Goal: Complete application form: Complete application form

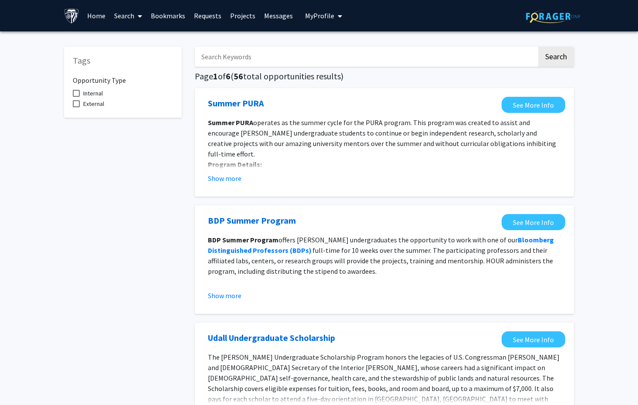
click at [212, 17] on link "Requests" at bounding box center [208, 15] width 36 height 31
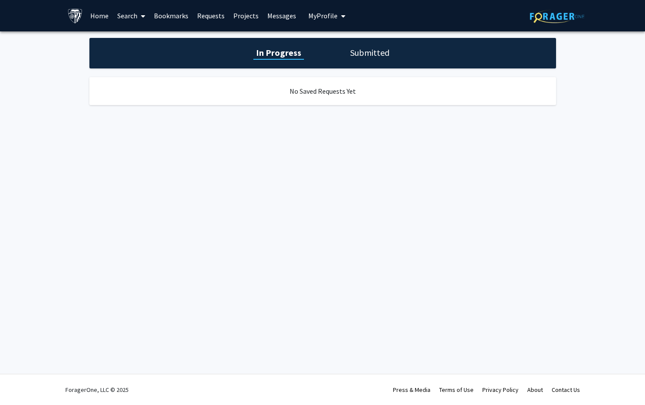
click at [280, 14] on link "Messages" at bounding box center [281, 15] width 37 height 31
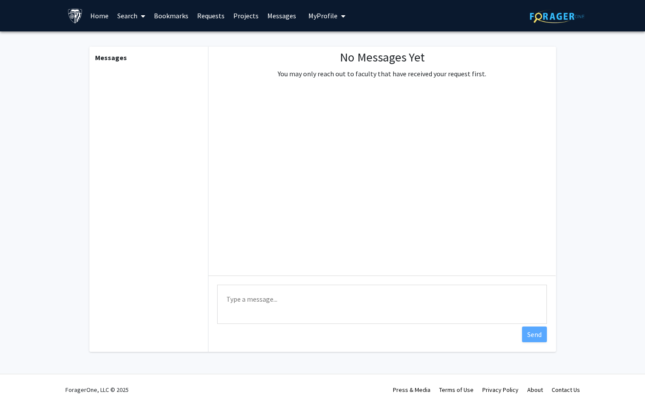
click at [164, 14] on link "Bookmarks" at bounding box center [170, 15] width 43 height 31
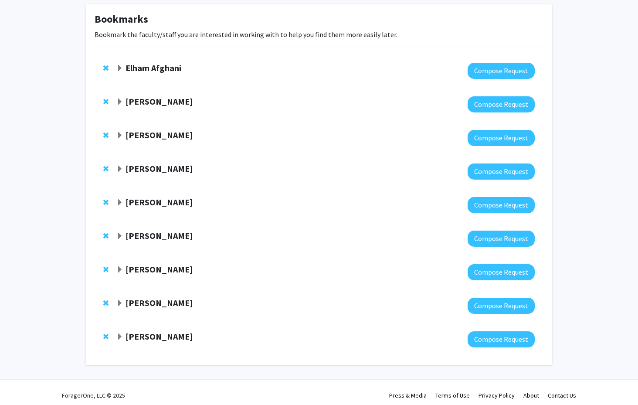
scroll to position [48, 0]
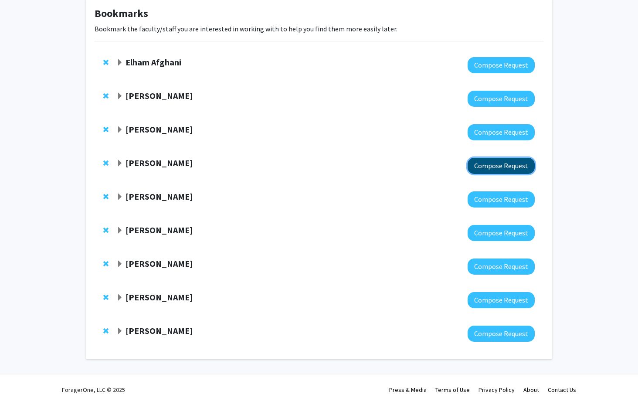
click at [491, 165] on button "Compose Request" at bounding box center [501, 166] width 67 height 16
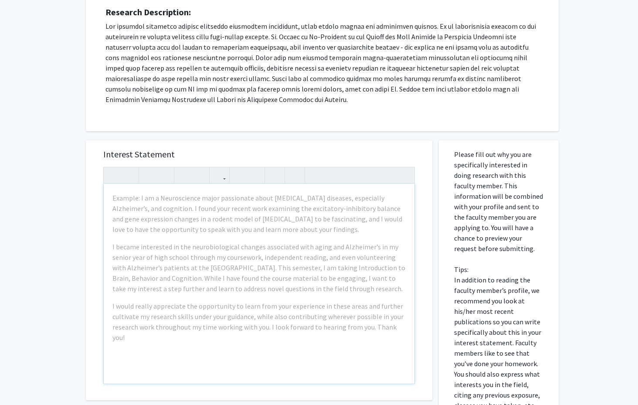
scroll to position [148, 0]
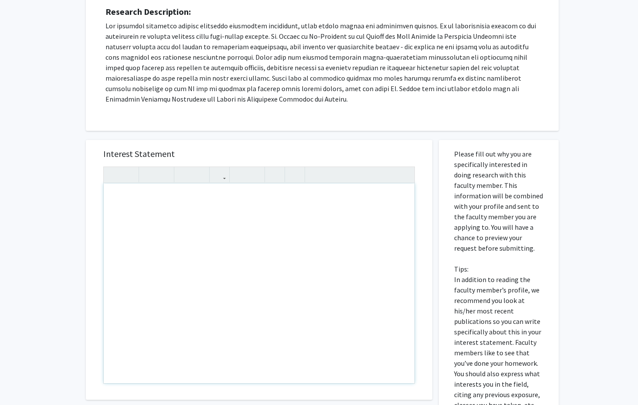
click at [146, 202] on div "Note to users with screen readers: Please press Alt+0 or Option+0 to deactivate…" at bounding box center [259, 283] width 311 height 200
paste div "Note to users with screen readers: Please press Alt+0 or Option+0 to deactivate…"
type textarea "<l>I do si ametconsectet ad Elitsed, doeiusmo te incididun utla et d mag-ali en…"
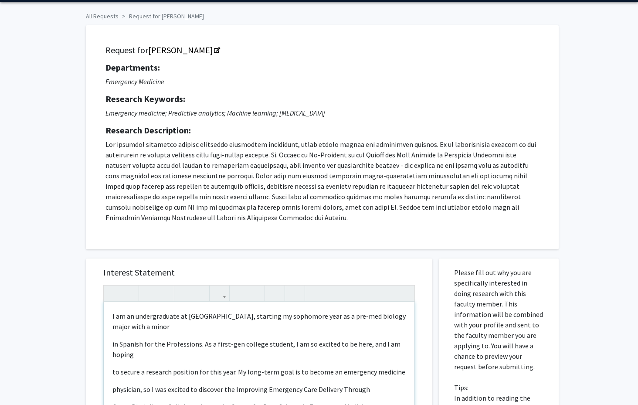
scroll to position [161, 0]
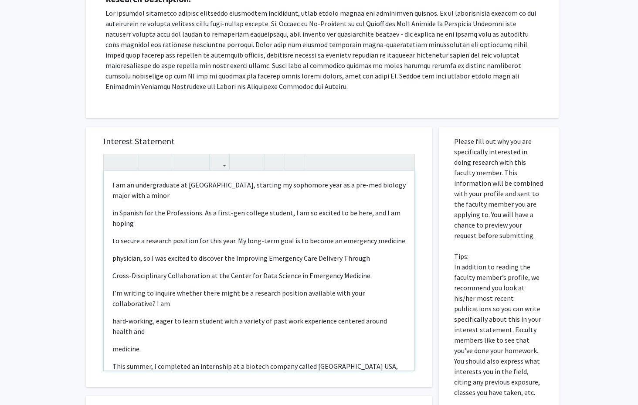
click at [108, 212] on div "I am an undergraduate at [GEOGRAPHIC_DATA], starting my sophomore year as a pre…" at bounding box center [259, 271] width 311 height 200
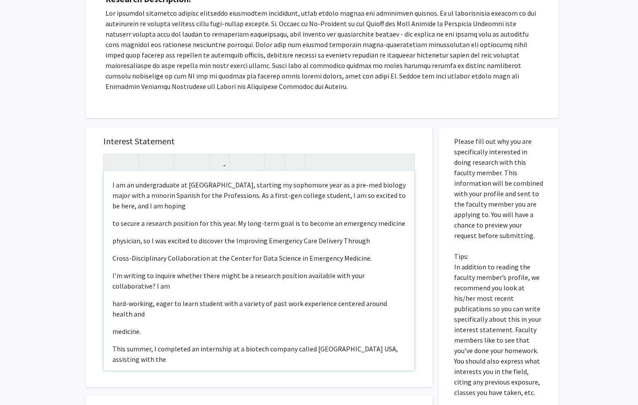
click at [111, 225] on div "I am an undergraduate at [GEOGRAPHIC_DATA], starting my sophomore year as a pre…" at bounding box center [259, 271] width 311 height 200
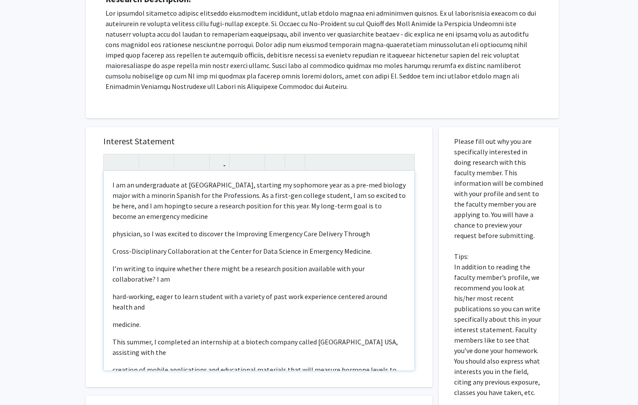
click at [113, 233] on p "physician, so I was excited to discover the Improving Emergency Care Delivery T…" at bounding box center [258, 233] width 293 height 10
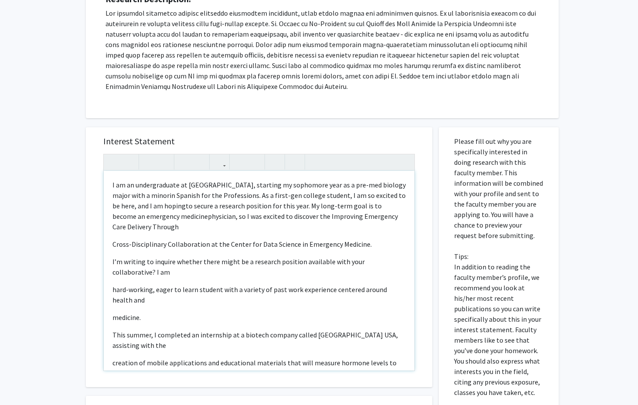
click at [112, 244] on div "I am an undergraduate at [GEOGRAPHIC_DATA], starting my sophomore year as a pre…" at bounding box center [259, 271] width 311 height 200
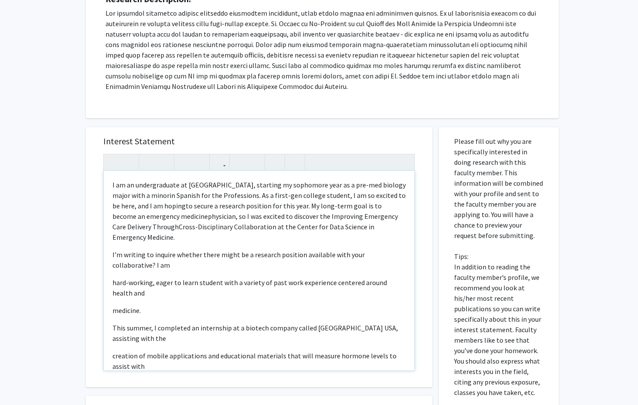
click at [112, 252] on div "I am an undergraduate at [GEOGRAPHIC_DATA], starting my sophomore year as a pre…" at bounding box center [259, 271] width 311 height 200
click at [109, 284] on div "I am an undergraduate at [GEOGRAPHIC_DATA], starting my sophomore year as a pre…" at bounding box center [259, 271] width 311 height 200
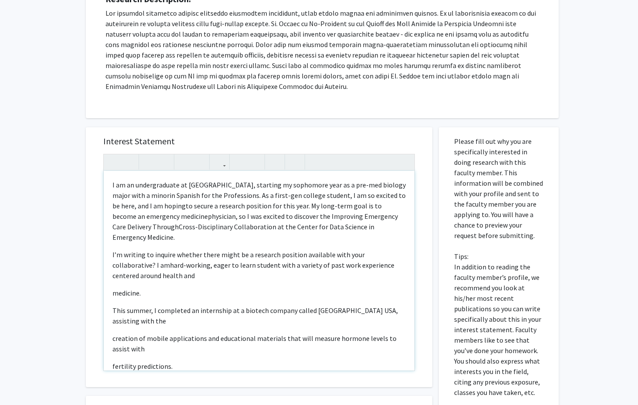
click at [110, 292] on div "I am an undergraduate at [GEOGRAPHIC_DATA], starting my sophomore year as a pre…" at bounding box center [259, 271] width 311 height 200
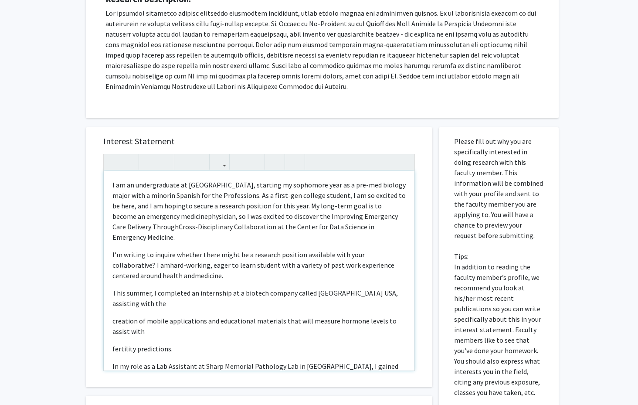
click at [110, 292] on div "I am an undergraduate at [GEOGRAPHIC_DATA], starting my sophomore year as a pre…" at bounding box center [259, 271] width 311 height 200
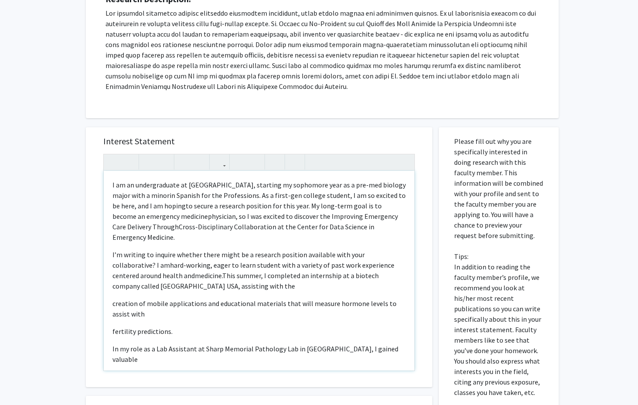
click at [109, 304] on div "I am an undergraduate at [GEOGRAPHIC_DATA], starting my sophomore year as a pre…" at bounding box center [259, 271] width 311 height 200
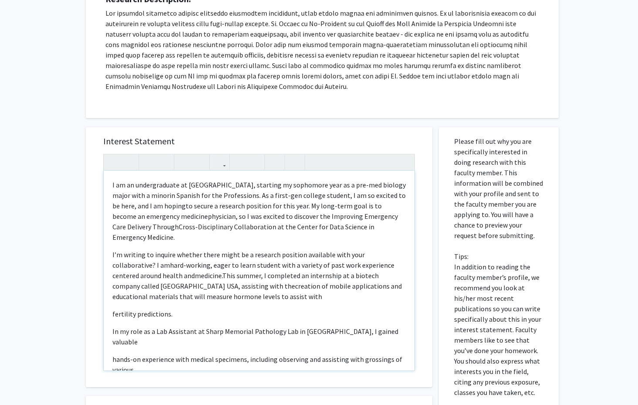
click at [110, 314] on div "I am an undergraduate at [GEOGRAPHIC_DATA], starting my sophomore year as a pre…" at bounding box center [259, 271] width 311 height 200
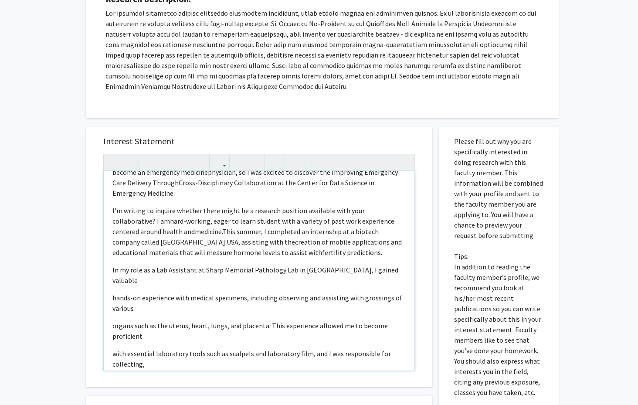
scroll to position [45, 0]
click at [110, 284] on div "I am an undergraduate at [GEOGRAPHIC_DATA], starting my sophomore year as a pre…" at bounding box center [259, 271] width 311 height 200
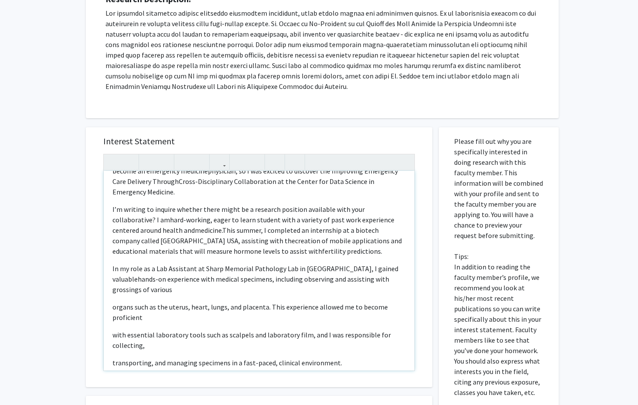
click at [109, 307] on div "I am an undergraduate at [GEOGRAPHIC_DATA], starting my sophomore year as a pre…" at bounding box center [259, 271] width 311 height 200
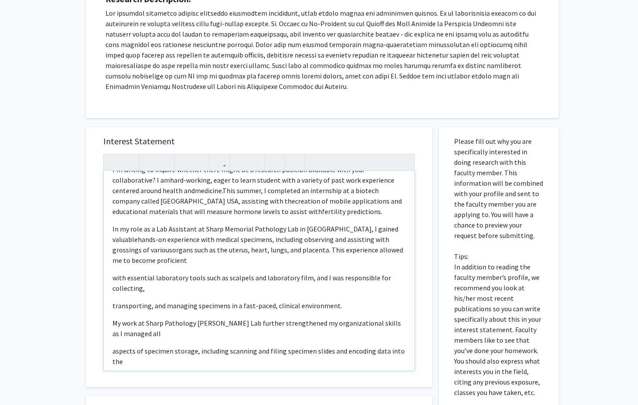
scroll to position [85, 0]
click at [112, 278] on div "I am an undergraduate at [GEOGRAPHIC_DATA], starting my sophomore year as a pre…" at bounding box center [259, 271] width 311 height 200
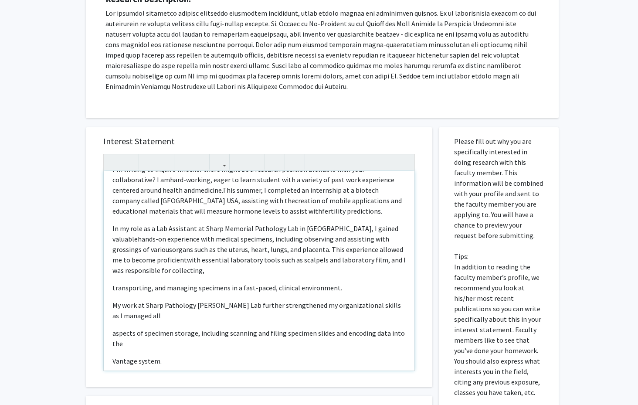
click at [110, 289] on div "I am an undergraduate at [GEOGRAPHIC_DATA], starting my sophomore year as a pre…" at bounding box center [259, 271] width 311 height 200
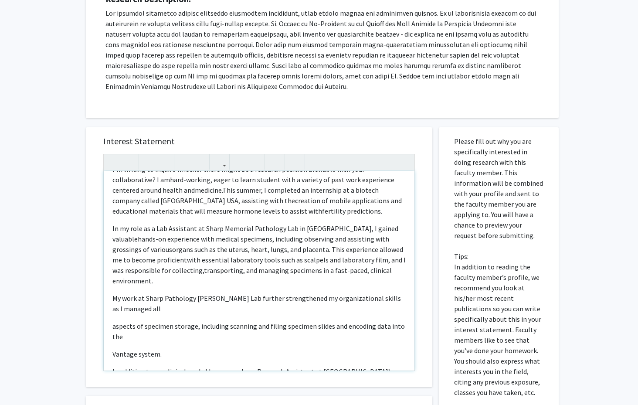
click at [109, 295] on div "I am an undergraduate at [GEOGRAPHIC_DATA], starting my sophomore year as a pre…" at bounding box center [259, 271] width 311 height 200
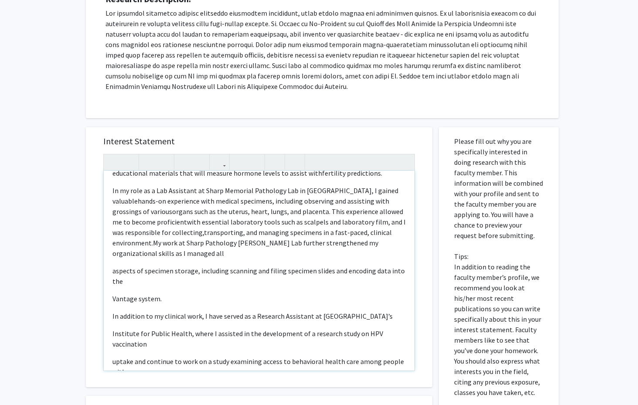
scroll to position [152, 0]
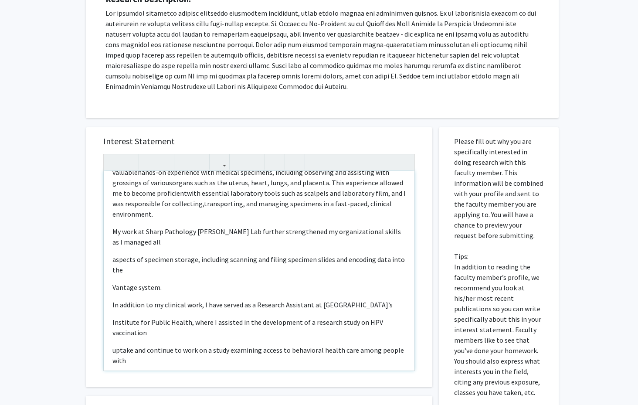
click at [111, 261] on div "I am an undergraduate at [GEOGRAPHIC_DATA], starting my sophomore year as a pre…" at bounding box center [259, 271] width 311 height 200
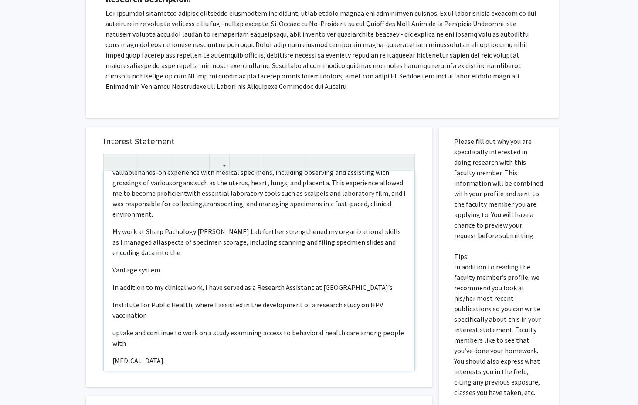
click at [112, 268] on div "I am an undergraduate at [GEOGRAPHIC_DATA], starting my sophomore year as a pre…" at bounding box center [259, 271] width 311 height 200
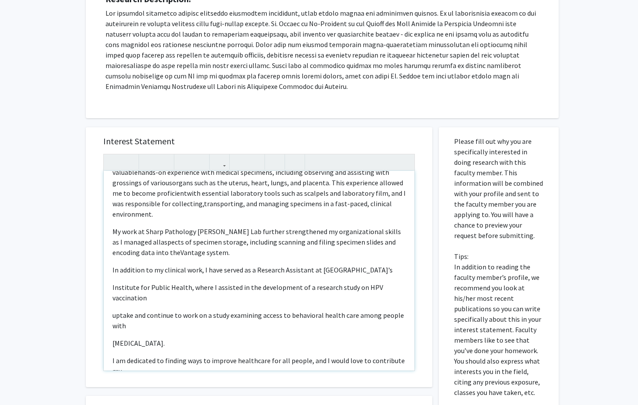
click at [110, 272] on div "I am an undergraduate at [GEOGRAPHIC_DATA], starting my sophomore year as a pre…" at bounding box center [259, 271] width 311 height 200
click at [110, 285] on div "I am an undergraduate at [GEOGRAPHIC_DATA], starting my sophomore year as a pre…" at bounding box center [259, 271] width 311 height 200
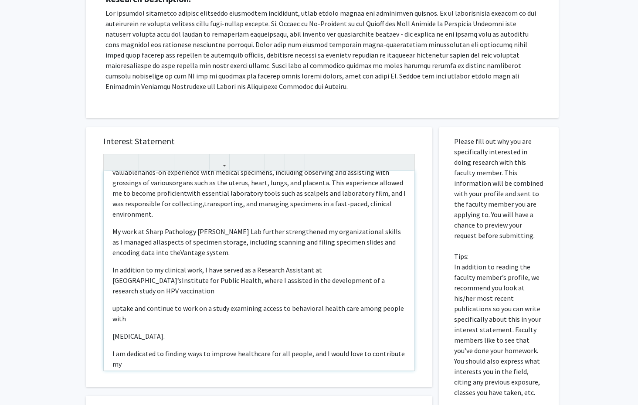
click at [110, 312] on div "I am an undergraduate at [GEOGRAPHIC_DATA], starting my sophomore year as a pre…" at bounding box center [259, 271] width 311 height 200
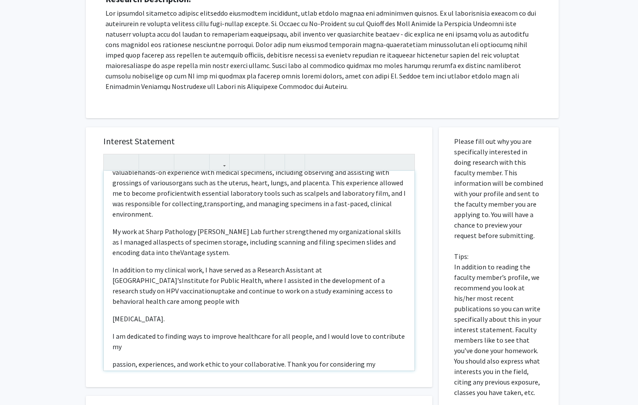
click at [109, 321] on div "I am an undergraduate at [GEOGRAPHIC_DATA], starting my sophomore year as a pre…" at bounding box center [259, 271] width 311 height 200
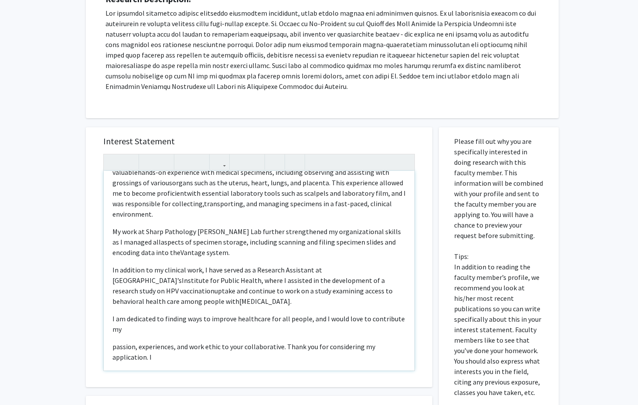
click at [109, 321] on div "I am an undergraduate at [GEOGRAPHIC_DATA], starting my sophomore year as a pre…" at bounding box center [259, 271] width 311 height 200
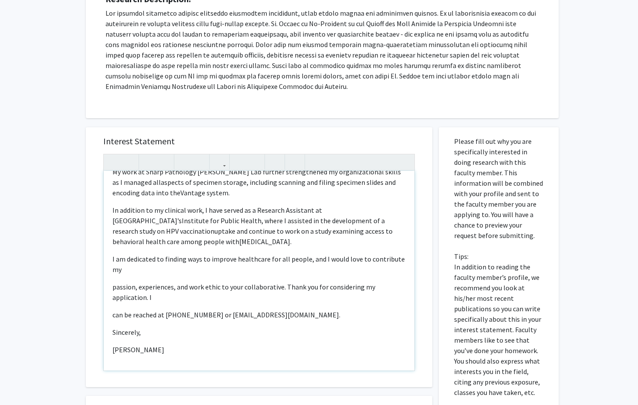
click at [111, 288] on div "I am an undergraduate at [GEOGRAPHIC_DATA], starting my sophomore year as a pre…" at bounding box center [259, 271] width 311 height 200
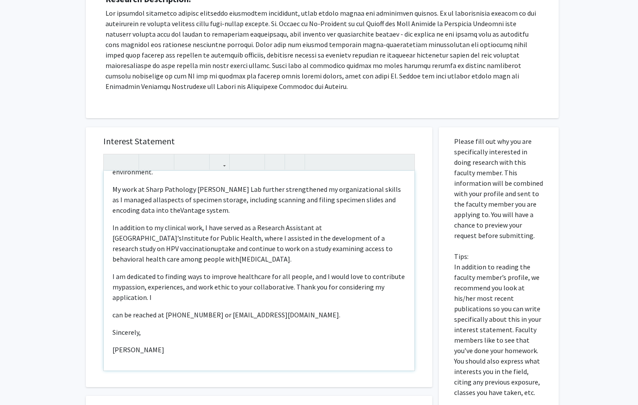
scroll to position [194, 0]
click at [111, 314] on div "I am an undergraduate at [GEOGRAPHIC_DATA], starting my sophomore year as a pre…" at bounding box center [259, 271] width 311 height 200
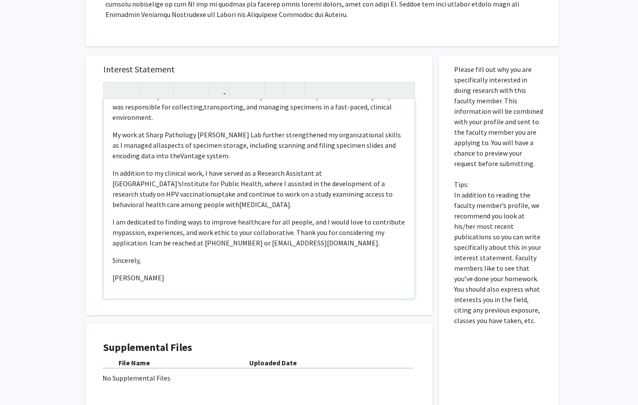
scroll to position [233, 0]
click at [268, 247] on p "I am dedicated to finding ways to improve healthcare for all people, and I woul…" at bounding box center [258, 231] width 293 height 31
click at [312, 248] on div "I am an undergraduate at [GEOGRAPHIC_DATA], starting my sophomore year as a pre…" at bounding box center [259, 198] width 311 height 200
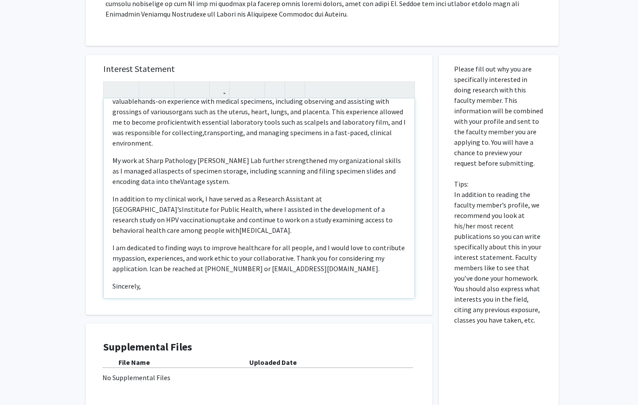
scroll to position [177, 0]
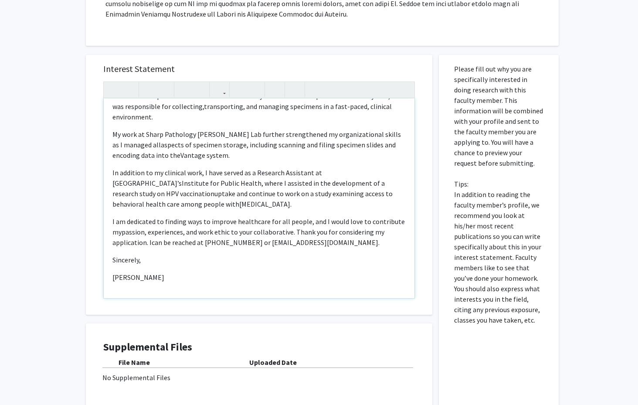
click at [188, 281] on p "[PERSON_NAME]" at bounding box center [258, 277] width 293 height 10
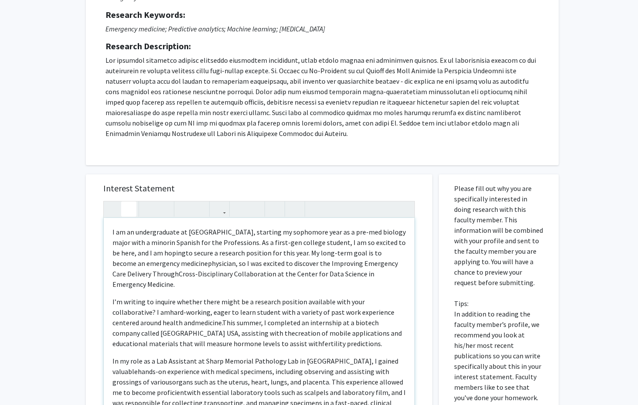
scroll to position [113, 0]
click at [110, 226] on div "I am an undergraduate at [GEOGRAPHIC_DATA], starting my sophomore year as a pre…" at bounding box center [259, 318] width 311 height 200
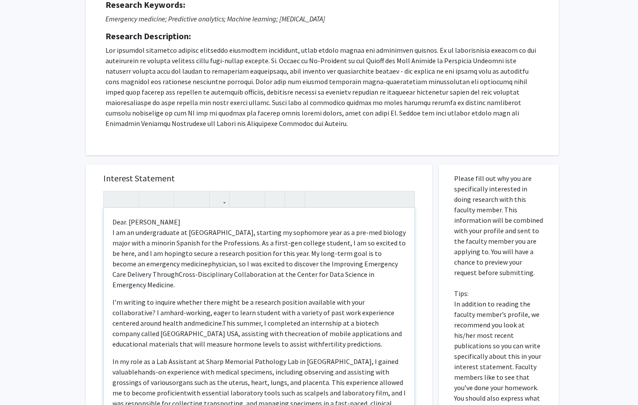
type textarea "Lore. Ip. Dolors<am><c>A el se doeiusmodtemp in Utlabor, etdolore ma aliquaeni …"
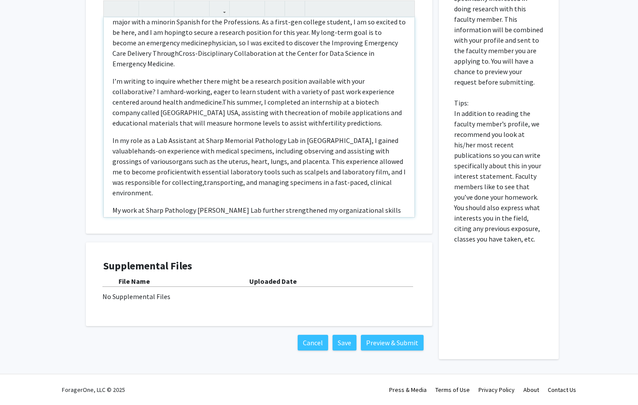
scroll to position [187, 0]
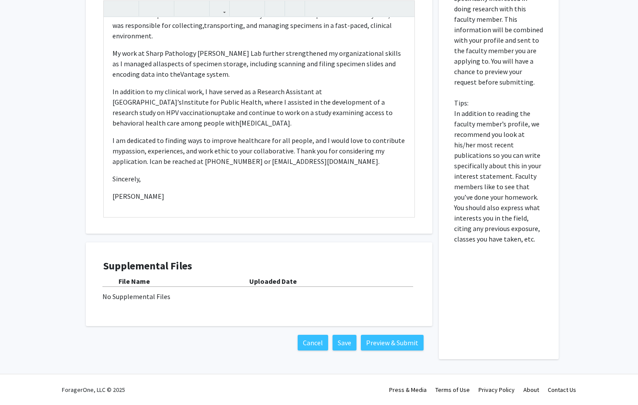
click at [141, 285] on div "File Name" at bounding box center [184, 281] width 131 height 10
click at [141, 293] on div "No Supplemental Files" at bounding box center [258, 296] width 313 height 10
click at [129, 288] on div "File Name Uploaded Date No Supplemental Files" at bounding box center [259, 289] width 312 height 26
click at [264, 279] on b "Uploaded Date" at bounding box center [273, 281] width 48 height 9
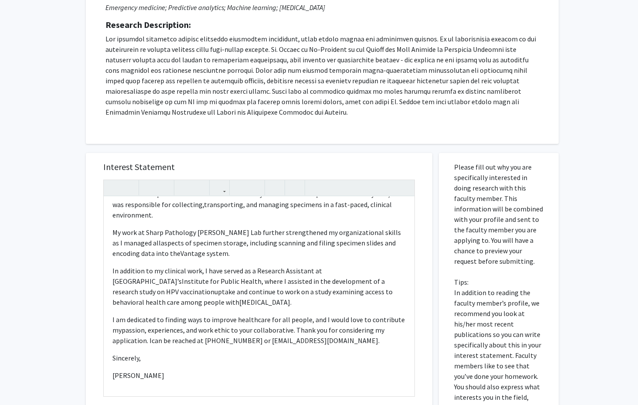
scroll to position [135, 0]
click at [149, 149] on div "Interest Statement Dear. [PERSON_NAME] I am an undergraduate at [GEOGRAPHIC_DAT…" at bounding box center [259, 342] width 360 height 394
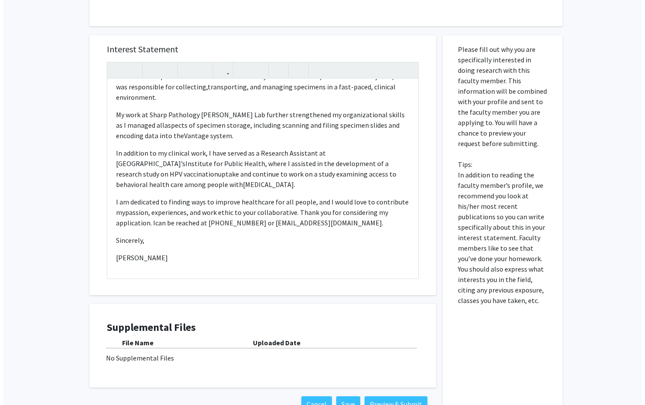
scroll to position [314, 0]
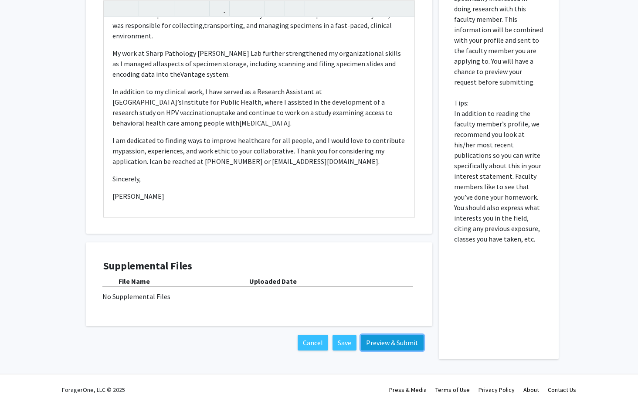
click at [367, 343] on button "Preview & Submit" at bounding box center [392, 343] width 63 height 16
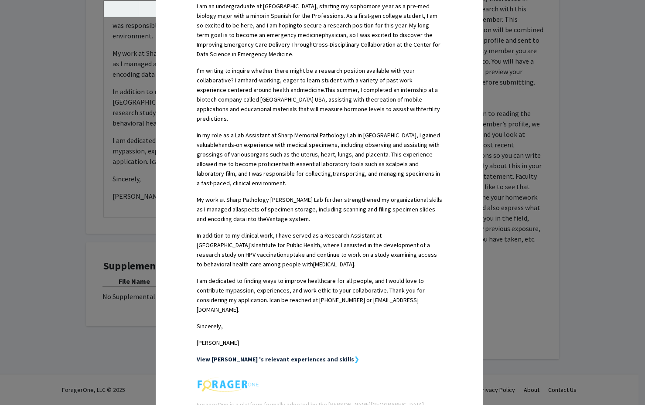
scroll to position [327, 0]
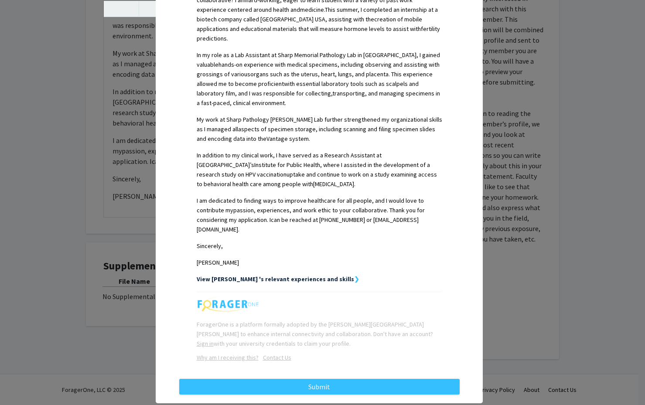
click at [297, 275] on strong "View [PERSON_NAME] 's relevant experiences and skills" at bounding box center [275, 279] width 157 height 8
click at [319, 275] on strong "View [PERSON_NAME] 's relevant experiences and skills" at bounding box center [275, 279] width 157 height 8
click at [297, 275] on strong "View [PERSON_NAME] 's relevant experiences and skills" at bounding box center [275, 279] width 157 height 8
click at [318, 275] on strong "View [PERSON_NAME] 's relevant experiences and skills" at bounding box center [275, 279] width 157 height 8
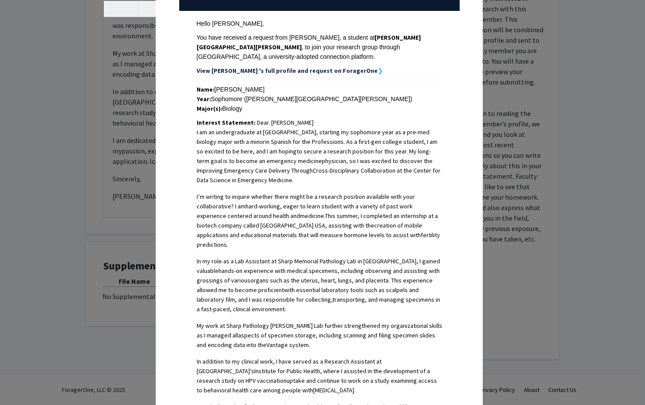
scroll to position [0, 0]
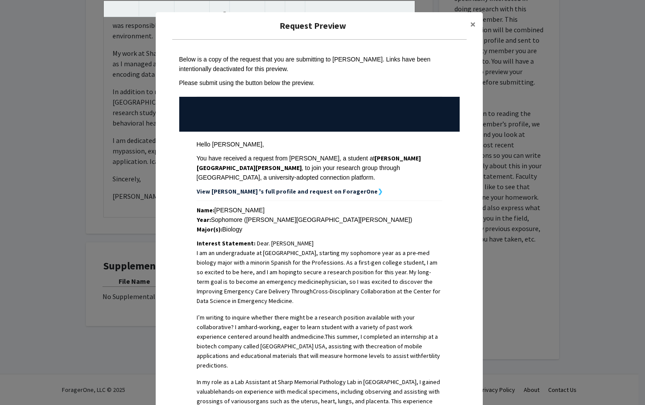
click at [317, 192] on strong "View [PERSON_NAME] 's full profile and request on ForagerOne" at bounding box center [287, 191] width 181 height 8
click at [330, 190] on strong "View [PERSON_NAME] 's full profile and request on ForagerOne" at bounding box center [287, 191] width 181 height 8
click at [471, 23] on span "×" at bounding box center [473, 24] width 6 height 14
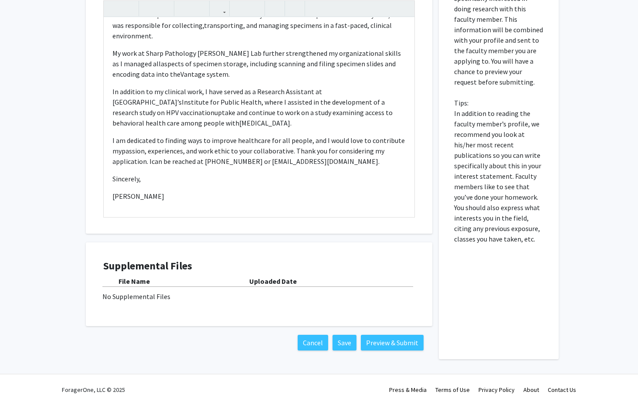
click at [163, 282] on div "File Name" at bounding box center [184, 281] width 131 height 10
click at [336, 337] on button "Save" at bounding box center [345, 343] width 24 height 16
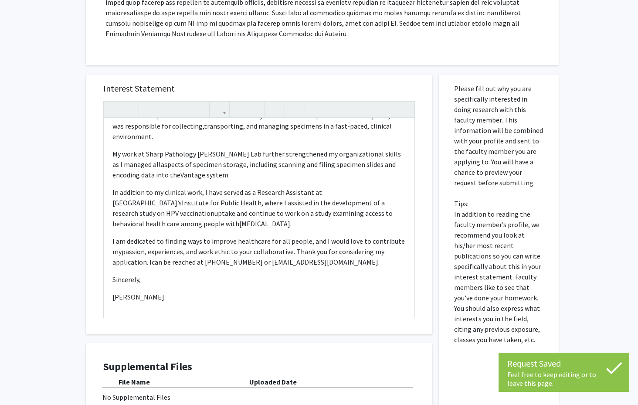
scroll to position [215, 0]
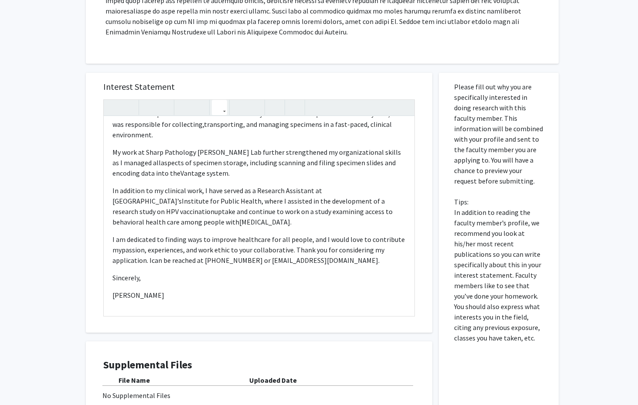
click at [223, 109] on icon "button" at bounding box center [219, 107] width 7 height 14
click at [350, 88] on h5 "Interest Statement" at bounding box center [259, 86] width 312 height 10
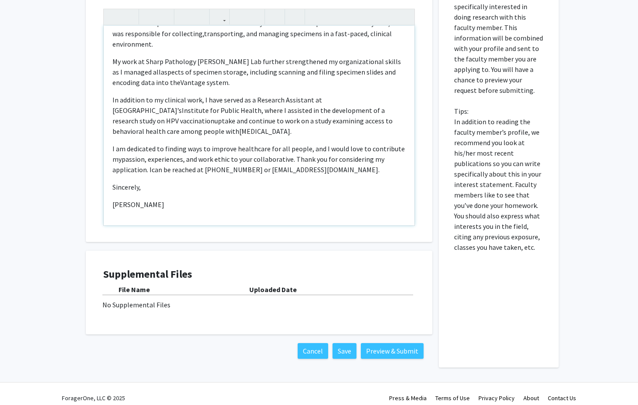
scroll to position [314, 0]
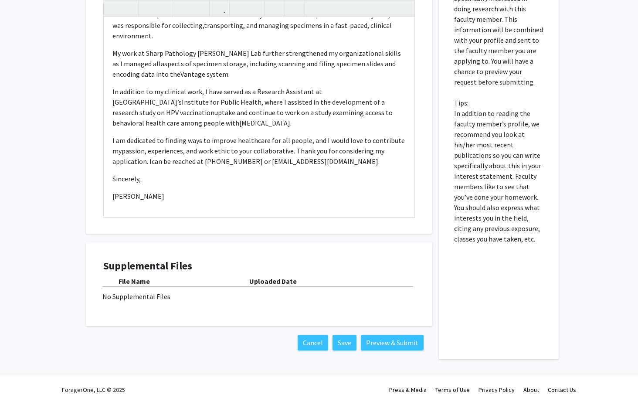
click at [143, 283] on b "File Name" at bounding box center [134, 281] width 31 height 9
drag, startPoint x: 143, startPoint y: 283, endPoint x: 159, endPoint y: 293, distance: 19.0
click at [159, 293] on div "No Supplemental Files" at bounding box center [258, 296] width 313 height 10
click at [161, 302] on div "Supplemental Files File Name Uploaded Date No Supplemental Files" at bounding box center [259, 284] width 312 height 49
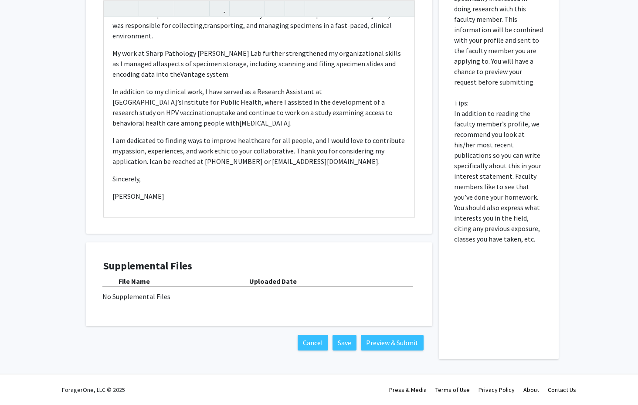
scroll to position [0, 0]
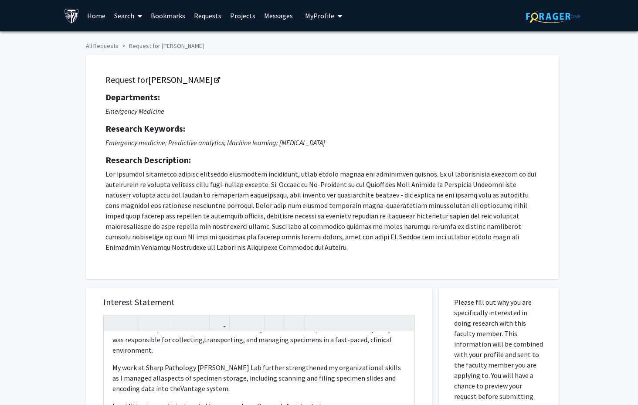
click at [334, 14] on span "My profile dropdown to access profile and logout" at bounding box center [338, 16] width 8 height 31
click at [333, 44] on span "[PERSON_NAME]" at bounding box center [359, 41] width 53 height 10
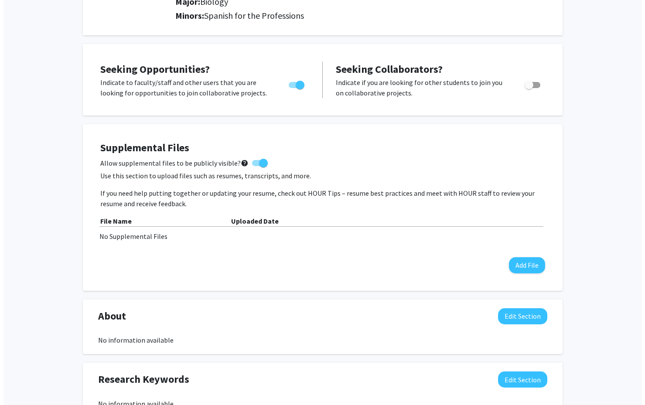
scroll to position [142, 0]
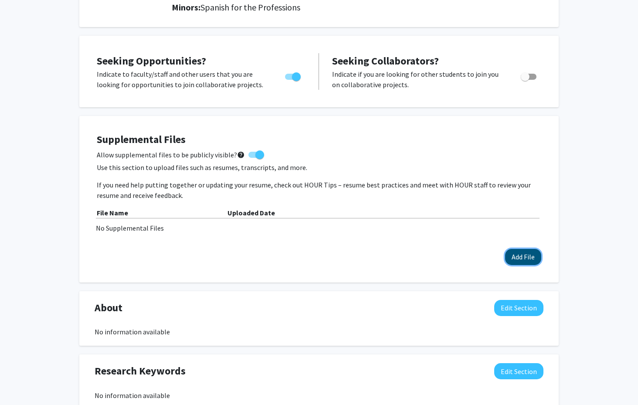
click at [517, 254] on button "Add File" at bounding box center [523, 257] width 36 height 16
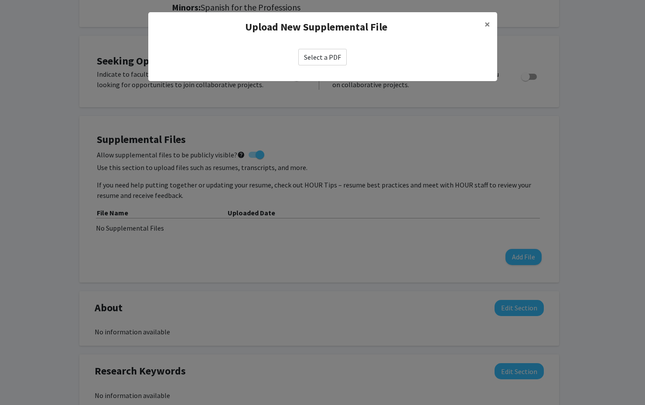
click at [332, 51] on label "Select a PDF" at bounding box center [322, 57] width 48 height 17
click at [0, 0] on input "Select a PDF" at bounding box center [0, 0] width 0 height 0
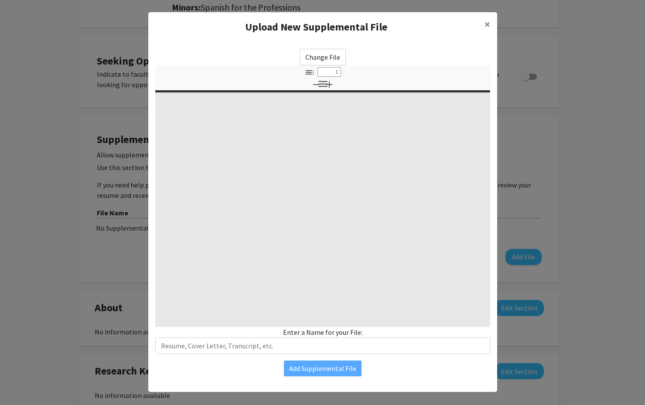
select select "custom"
type input "0"
select select "custom"
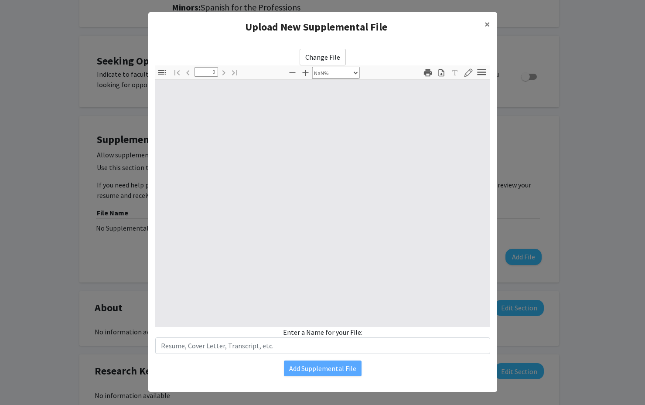
type input "1"
select select "auto"
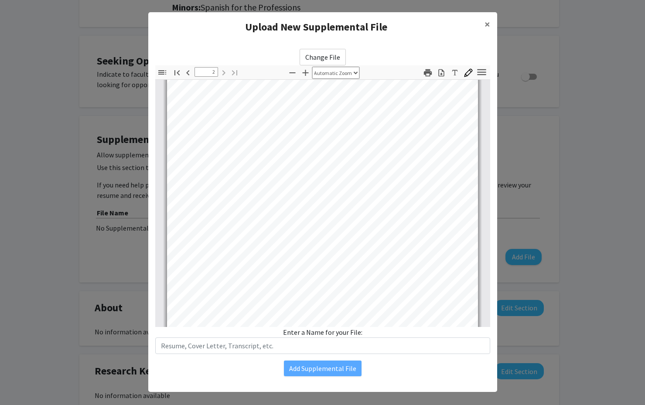
scroll to position [570, 0]
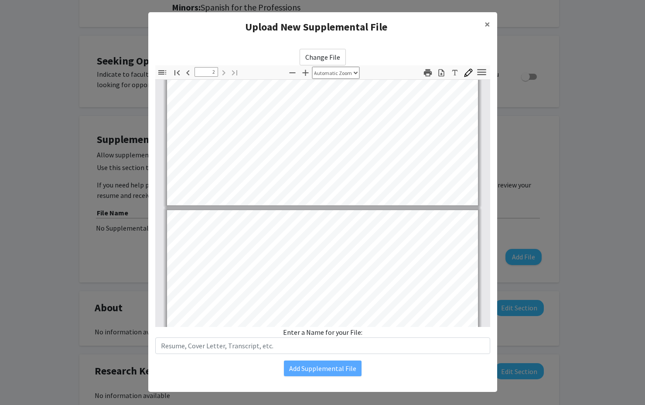
type input "1"
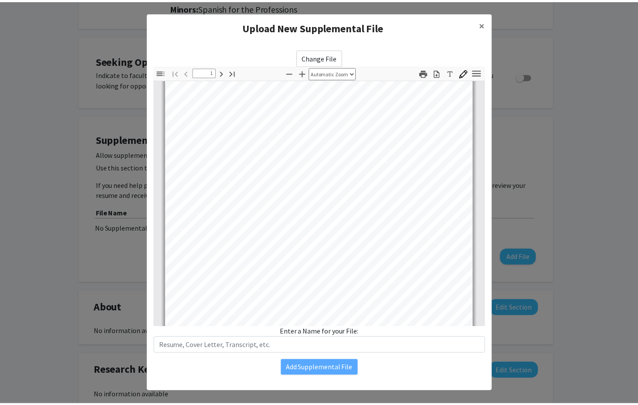
scroll to position [0, 0]
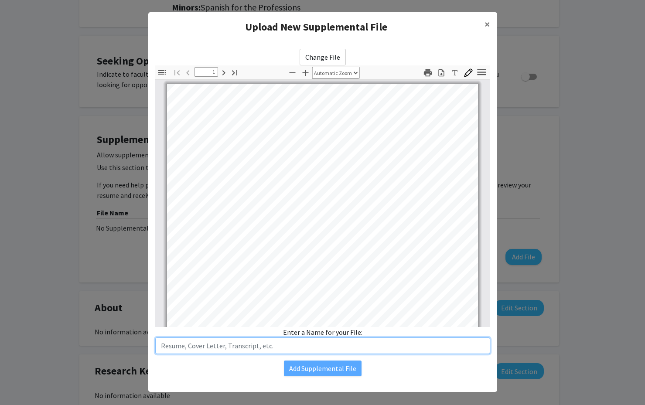
click at [256, 349] on input "text" at bounding box center [322, 345] width 335 height 17
type input "Resume"
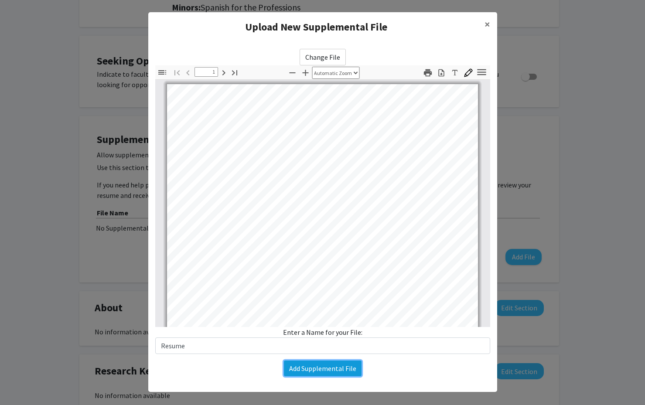
click at [290, 369] on button "Add Supplemental File" at bounding box center [323, 368] width 78 height 16
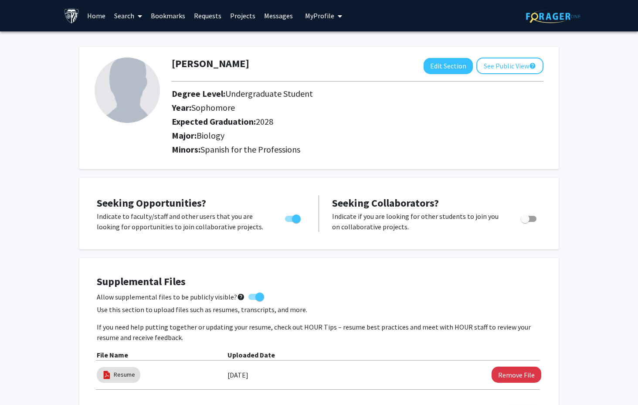
click at [170, 14] on link "Bookmarks" at bounding box center [167, 15] width 43 height 31
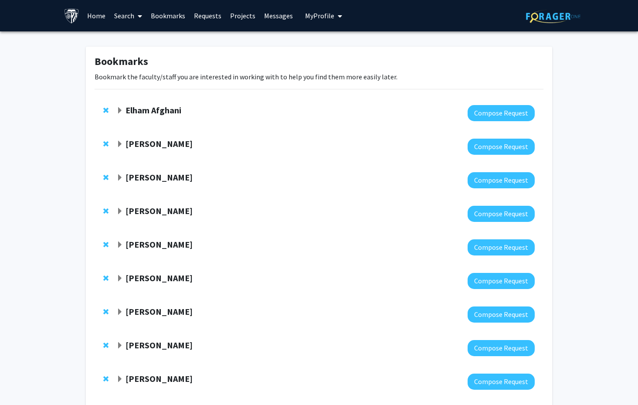
click at [209, 14] on link "Requests" at bounding box center [208, 15] width 36 height 31
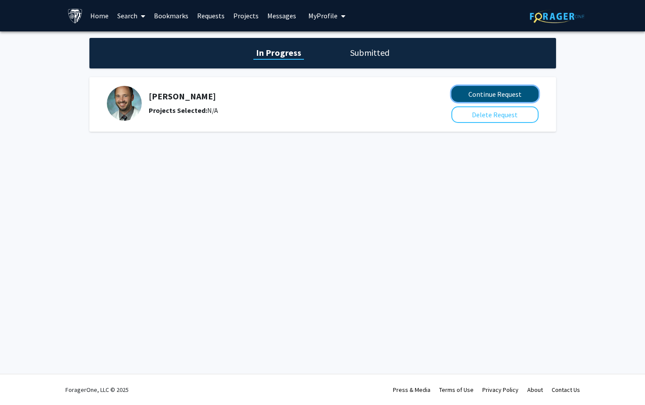
click at [455, 92] on button "Continue Request" at bounding box center [494, 94] width 87 height 16
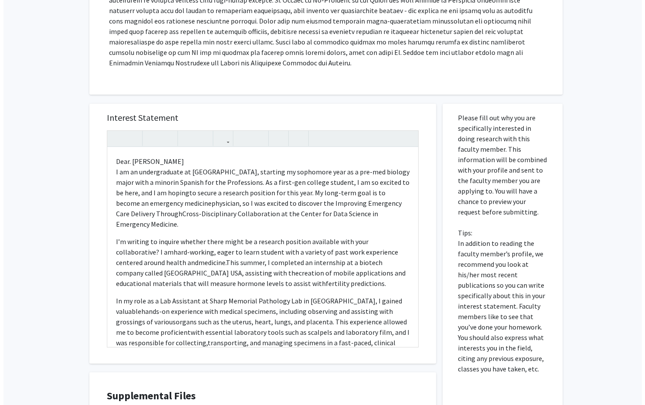
scroll to position [329, 0]
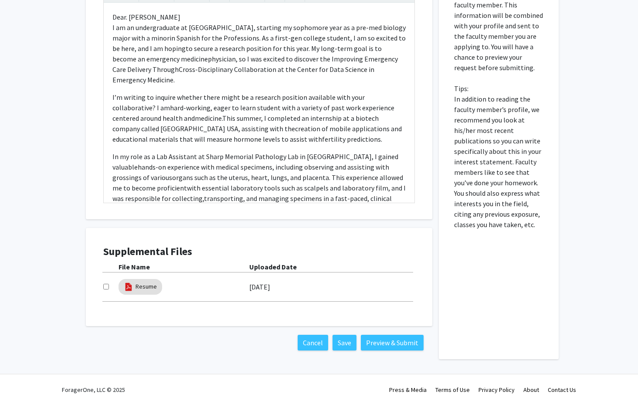
click at [107, 285] on input "checkbox" at bounding box center [106, 287] width 6 height 6
checkbox input "true"
click at [380, 340] on button "Preview & Submit" at bounding box center [392, 343] width 63 height 16
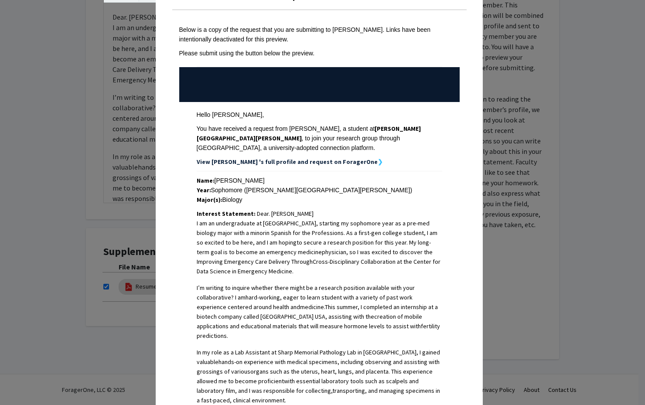
scroll to position [19, 0]
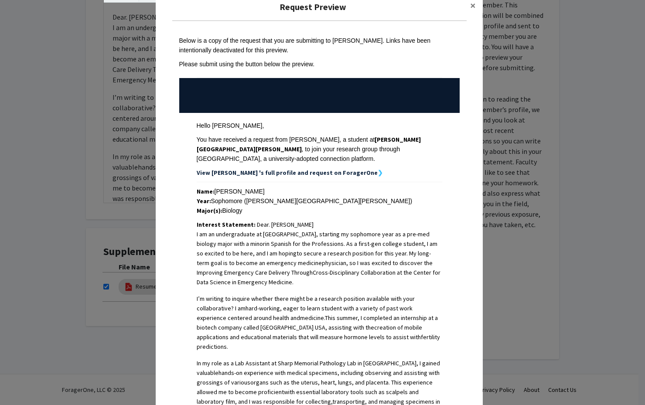
click at [338, 172] on strong "View [PERSON_NAME] 's full profile and request on ForagerOne" at bounding box center [287, 173] width 181 height 8
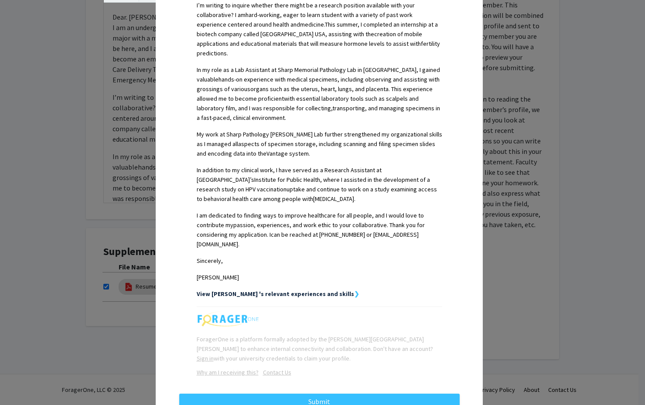
scroll to position [316, 0]
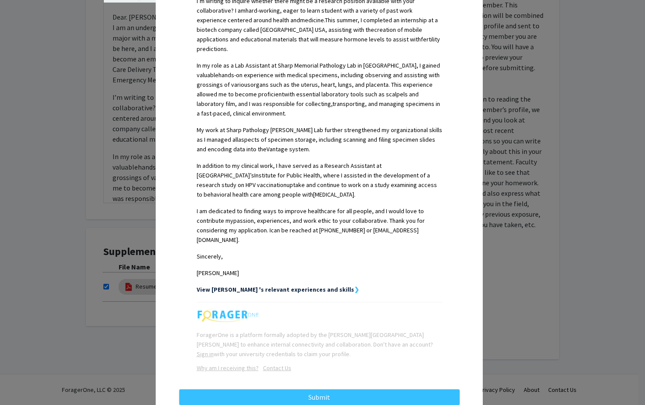
click at [354, 285] on strong "❯" at bounding box center [356, 289] width 5 height 8
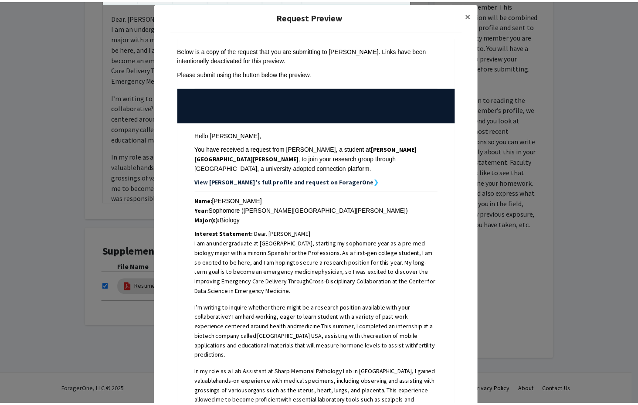
scroll to position [0, 0]
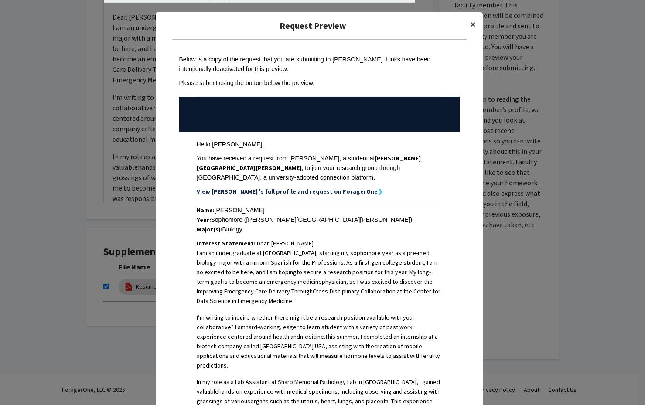
click at [470, 22] on span "×" at bounding box center [473, 24] width 6 height 14
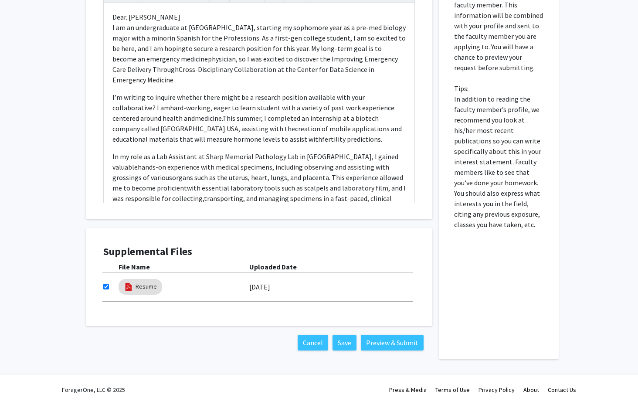
click at [291, 281] on div "[DATE]" at bounding box center [332, 286] width 166 height 15
click at [347, 343] on button "Save" at bounding box center [345, 343] width 24 height 16
